Goal: Task Accomplishment & Management: Complete application form

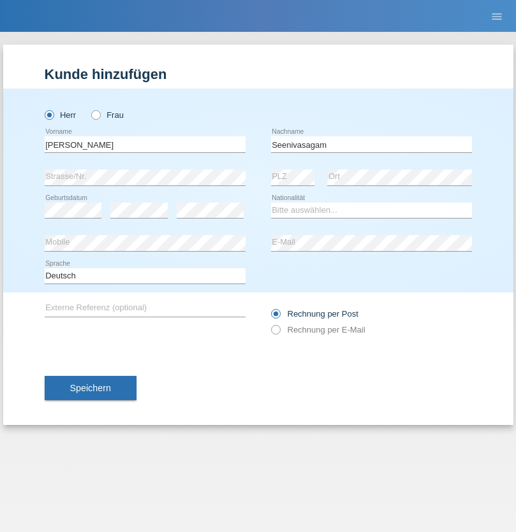
type input "Seenivasagam"
select select "LK"
select select "C"
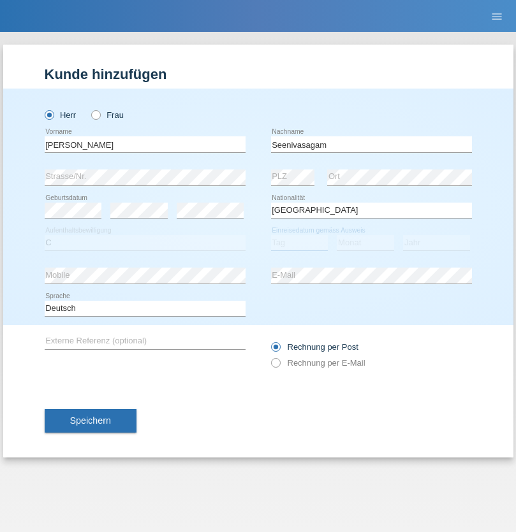
select select "03"
select select "08"
select select "2009"
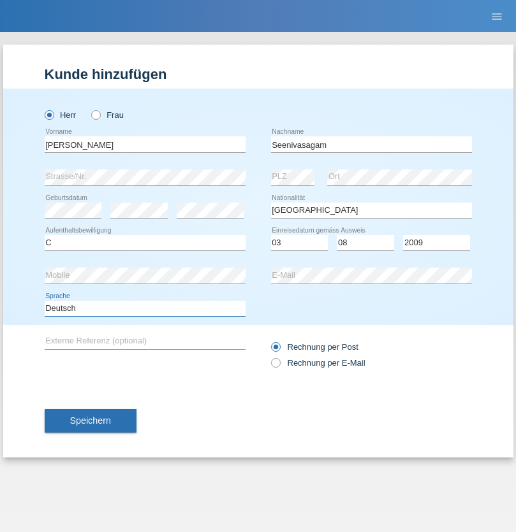
select select "en"
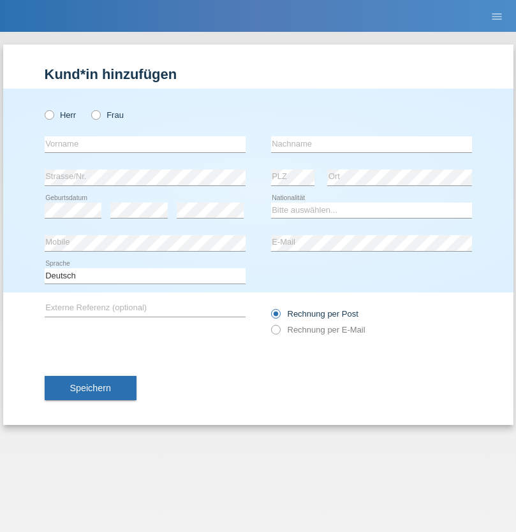
radio input "true"
click at [145, 144] on input "text" at bounding box center [145, 144] width 201 height 16
type input "Petar"
click at [371, 144] on input "text" at bounding box center [371, 144] width 201 height 16
type input "Katic"
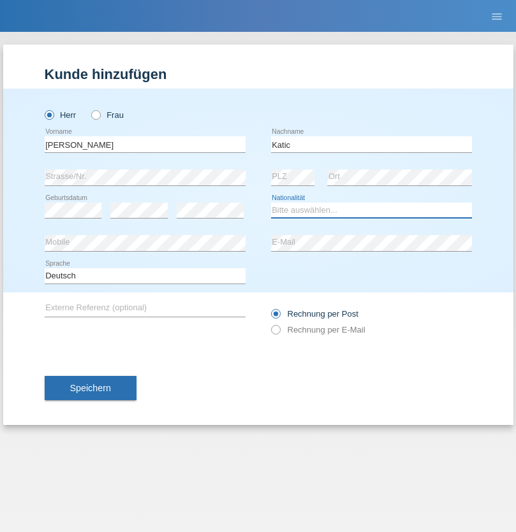
select select "HR"
select select "C"
select select "23"
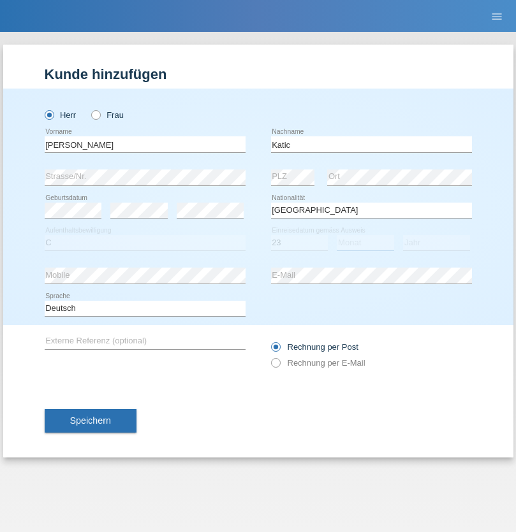
select select "03"
select select "2014"
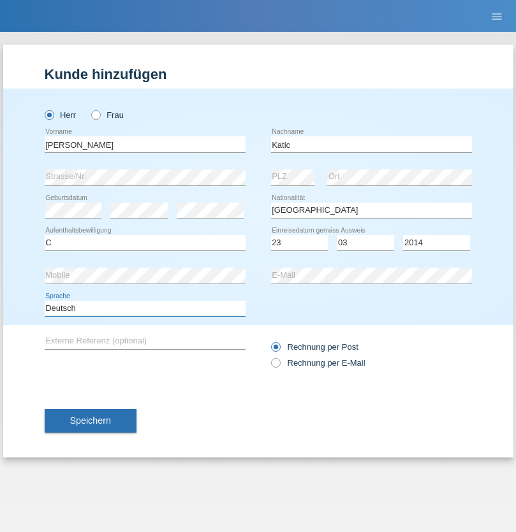
select select "en"
